Goal: Information Seeking & Learning: Learn about a topic

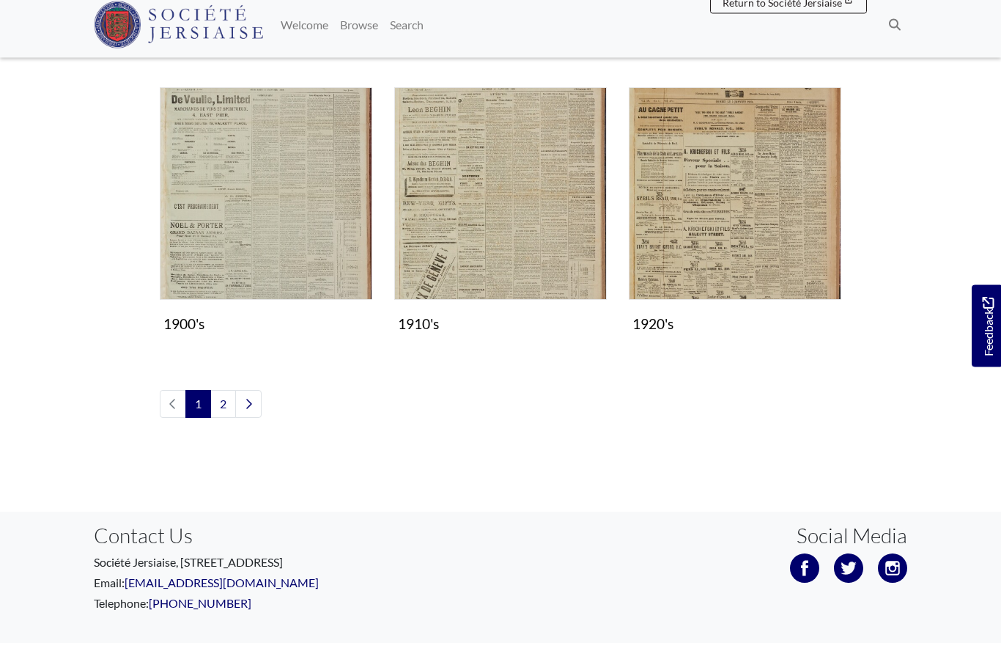
scroll to position [1257, 0]
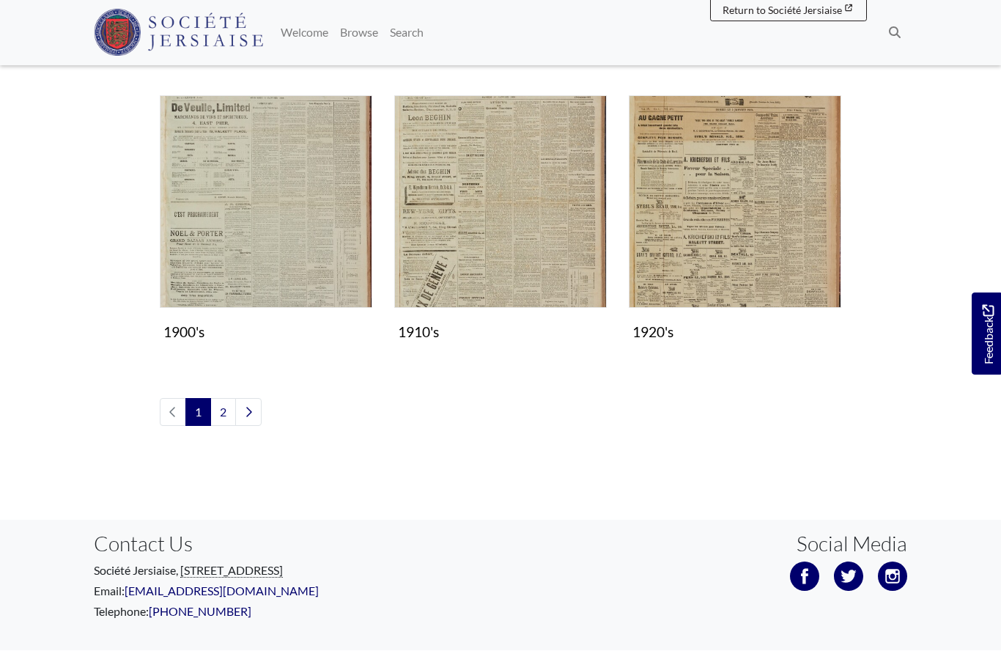
click at [230, 413] on link "2" at bounding box center [223, 413] width 26 height 28
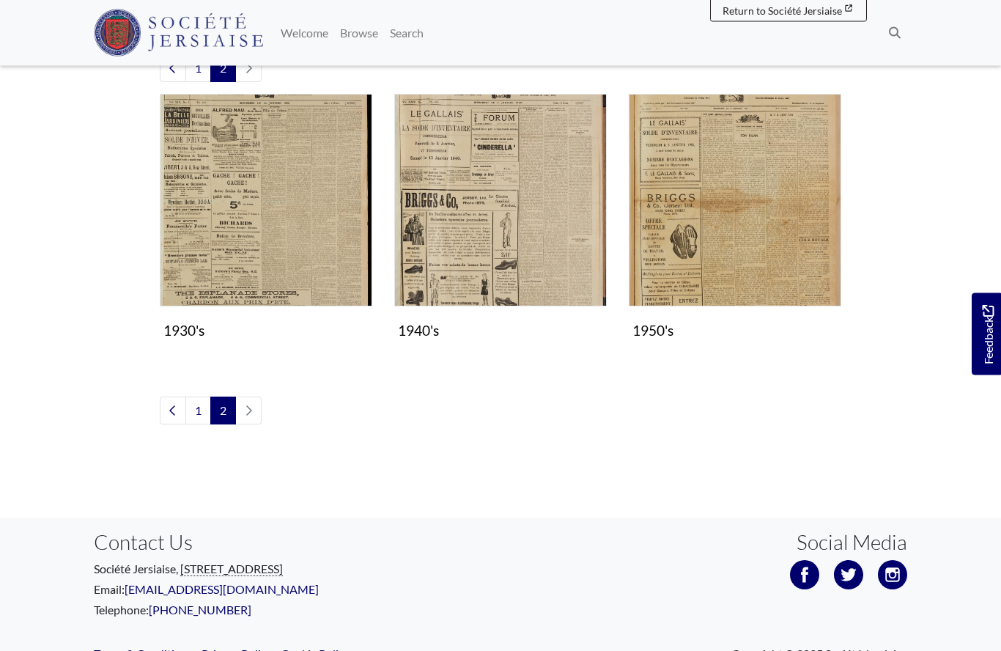
scroll to position [386, 0]
click at [288, 248] on img "Subcollection" at bounding box center [266, 201] width 212 height 212
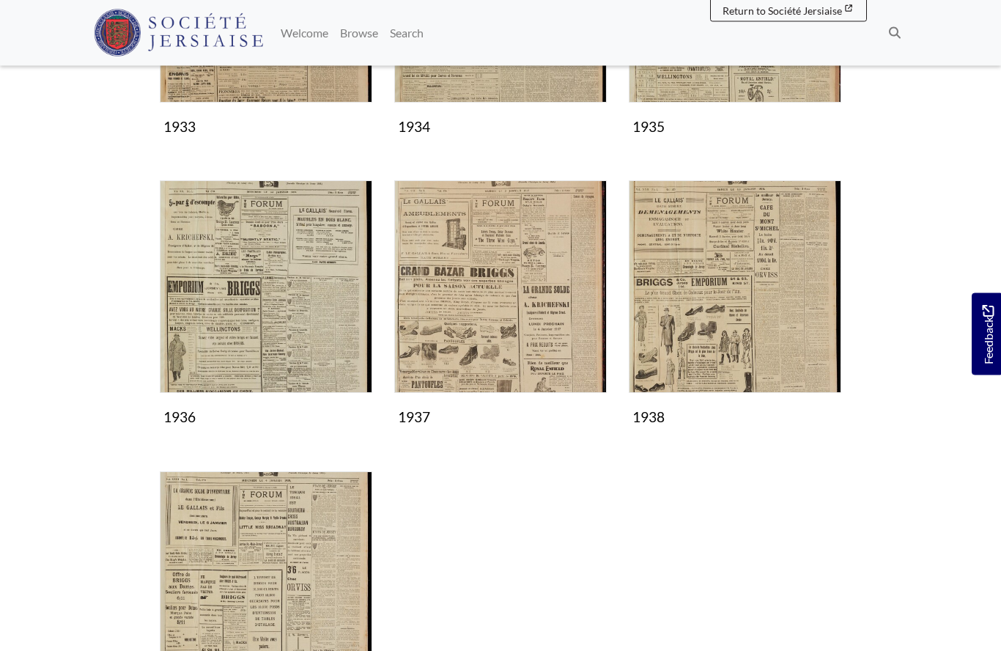
scroll to position [766, 0]
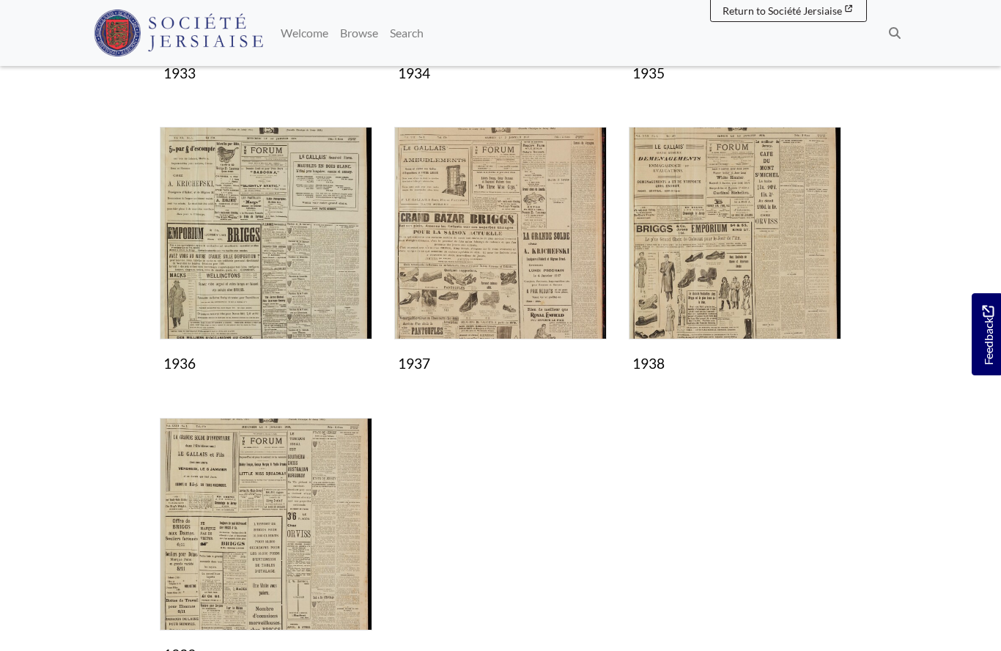
click at [700, 272] on img "Subcollection" at bounding box center [735, 233] width 212 height 212
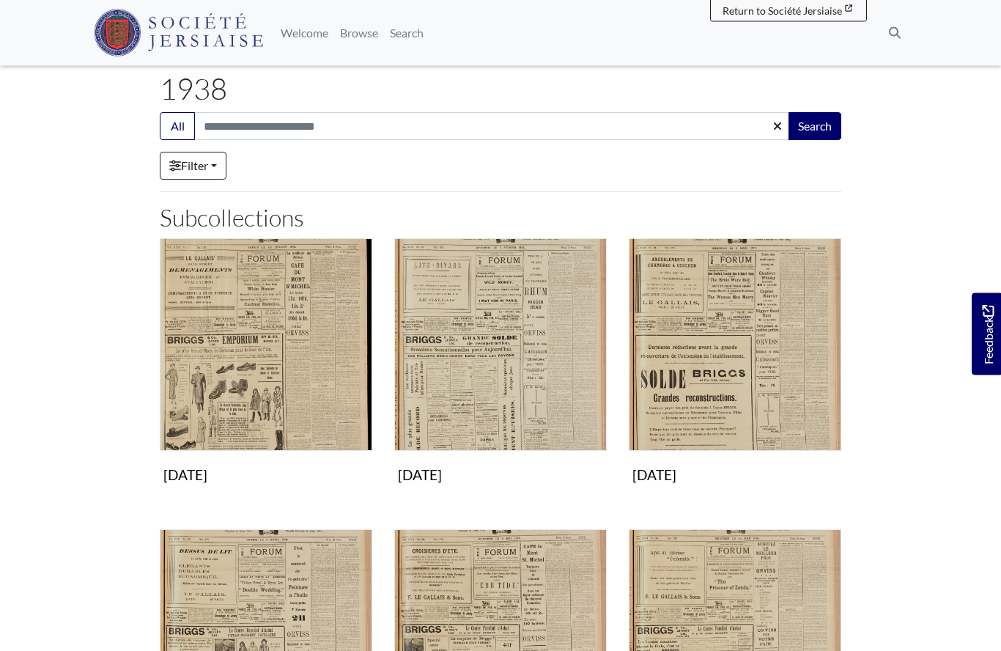
scroll to position [72, 0]
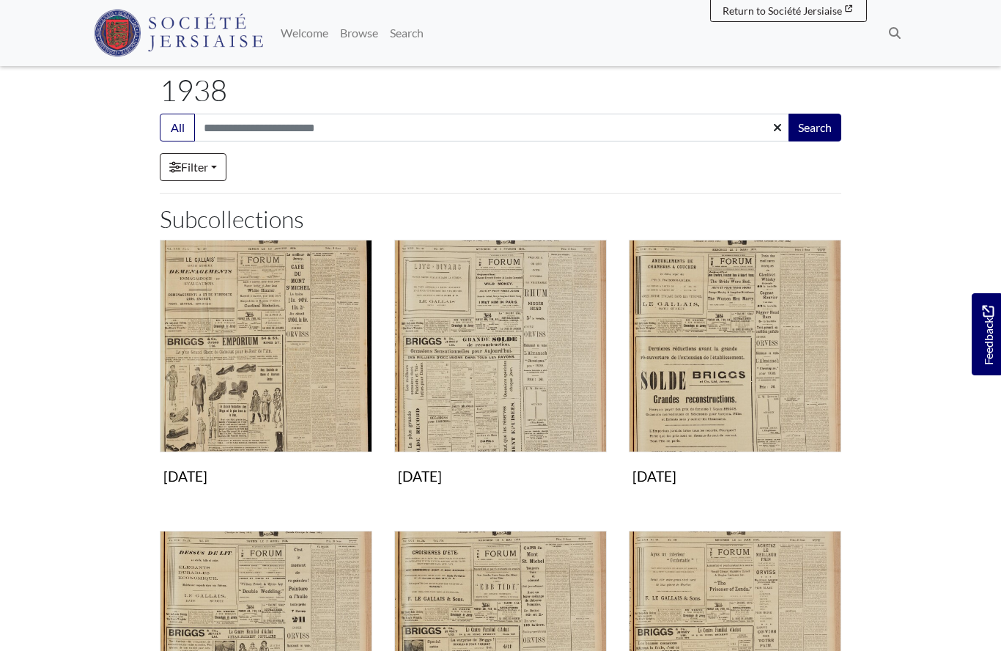
click at [718, 333] on img "Subcollection" at bounding box center [735, 346] width 212 height 212
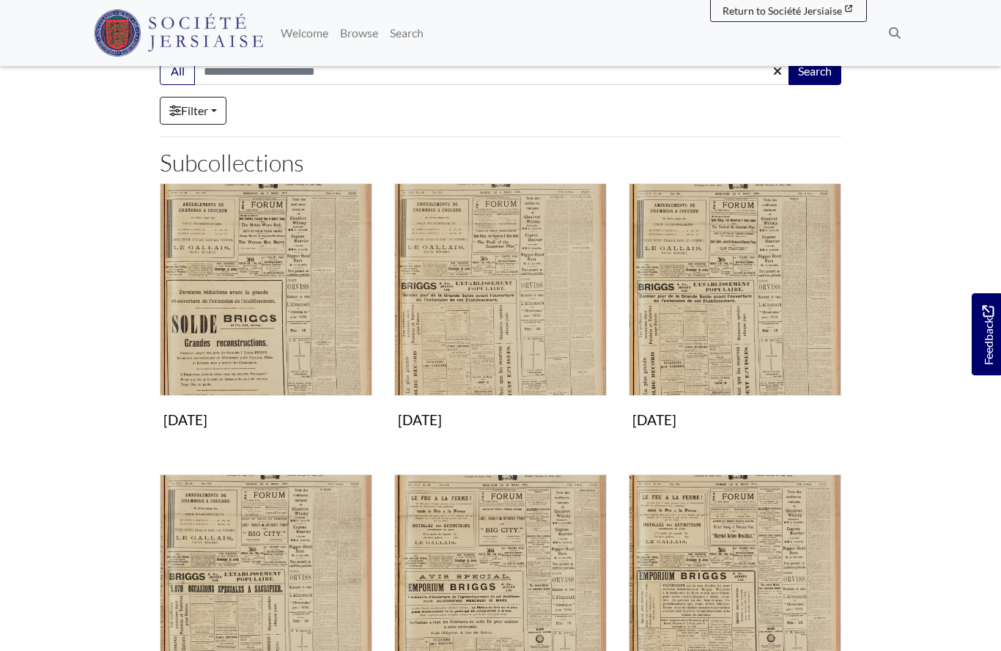
scroll to position [130, 0]
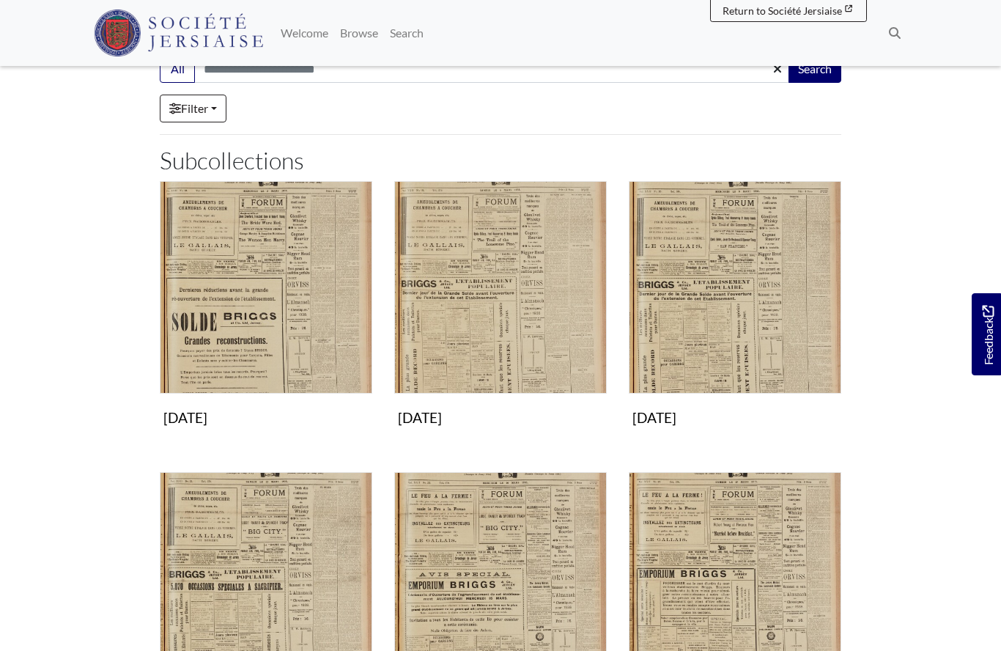
click at [263, 311] on img "Subcollection" at bounding box center [266, 287] width 212 height 212
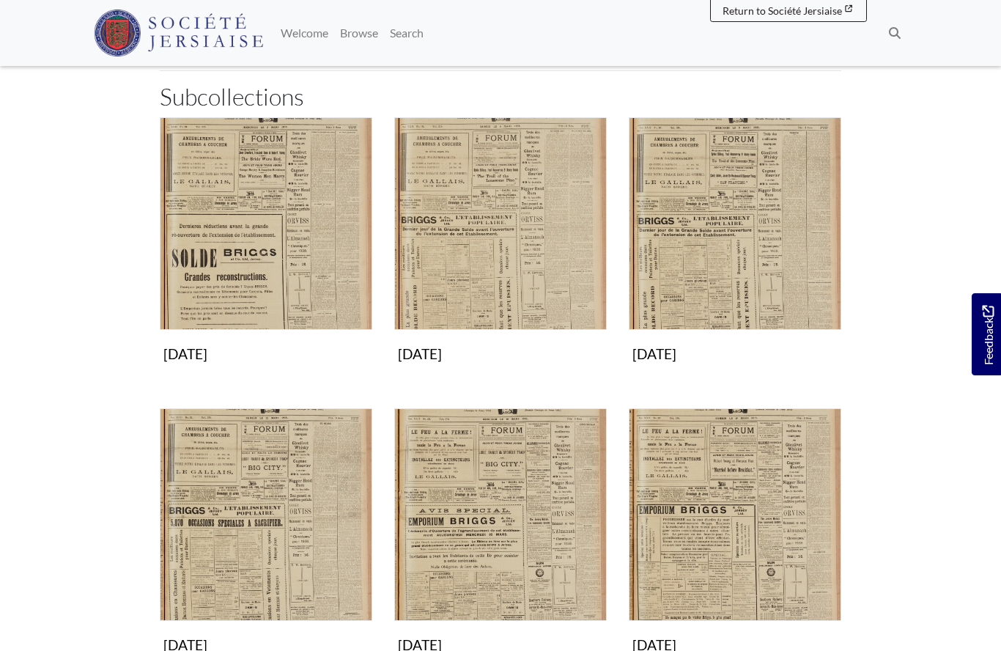
click at [519, 288] on img "Subcollection" at bounding box center [500, 223] width 212 height 212
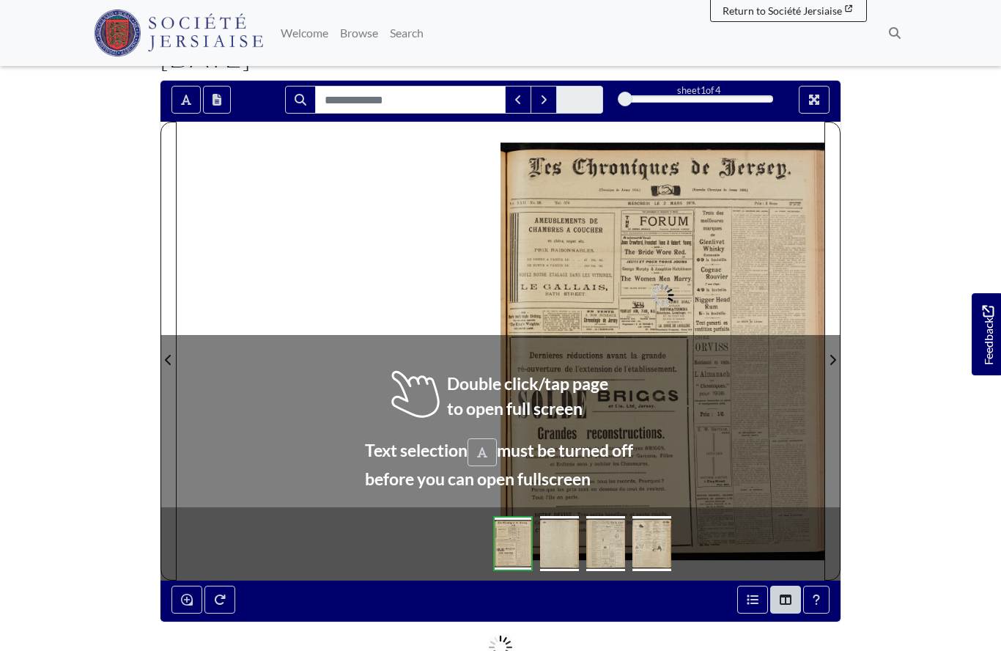
scroll to position [153, 0]
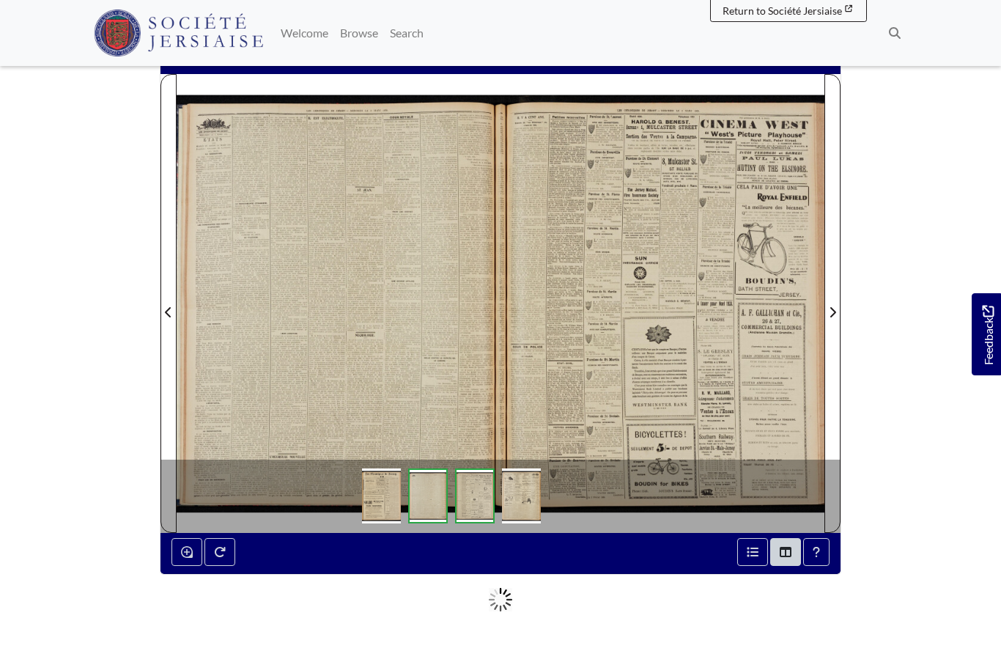
scroll to position [217, 0]
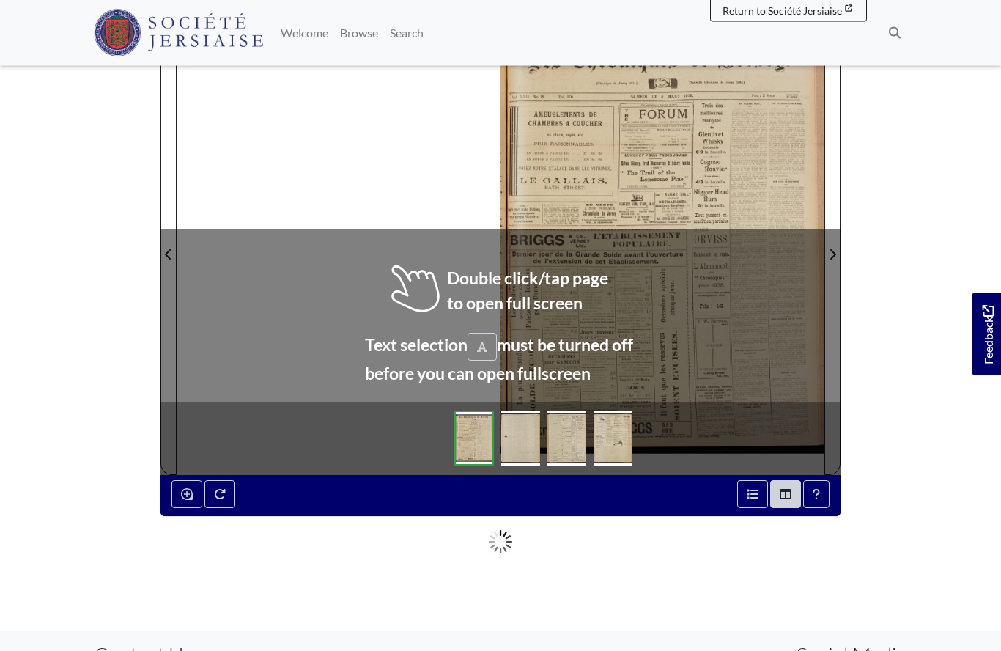
scroll to position [209, 0]
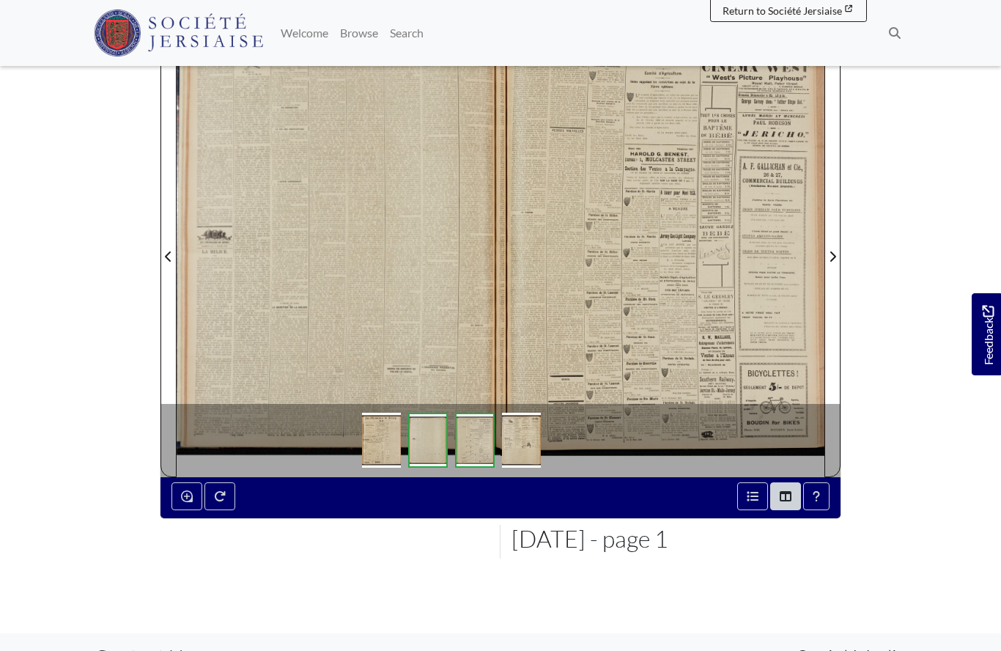
scroll to position [273, 0]
